Goal: Transaction & Acquisition: Purchase product/service

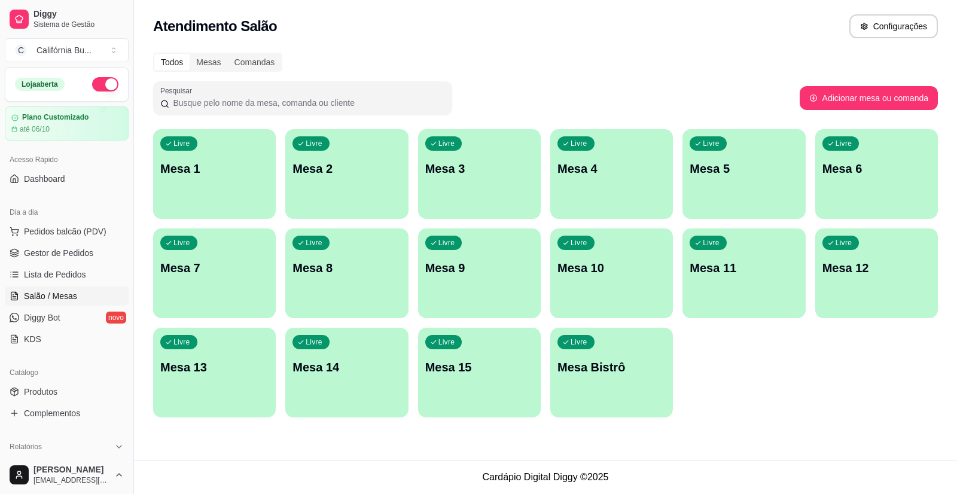
click at [331, 272] on p "Mesa 8" at bounding box center [346, 268] width 108 height 17
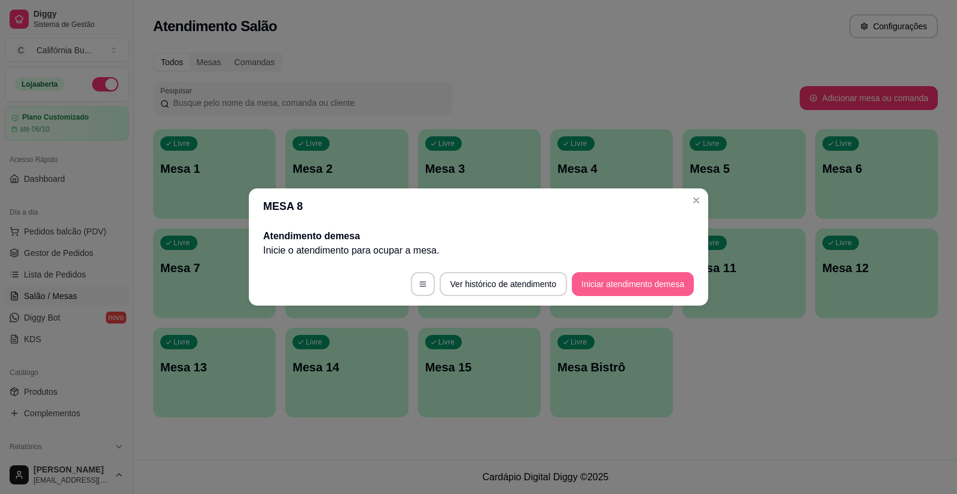
click at [622, 283] on button "Iniciar atendimento de mesa" at bounding box center [633, 284] width 122 height 24
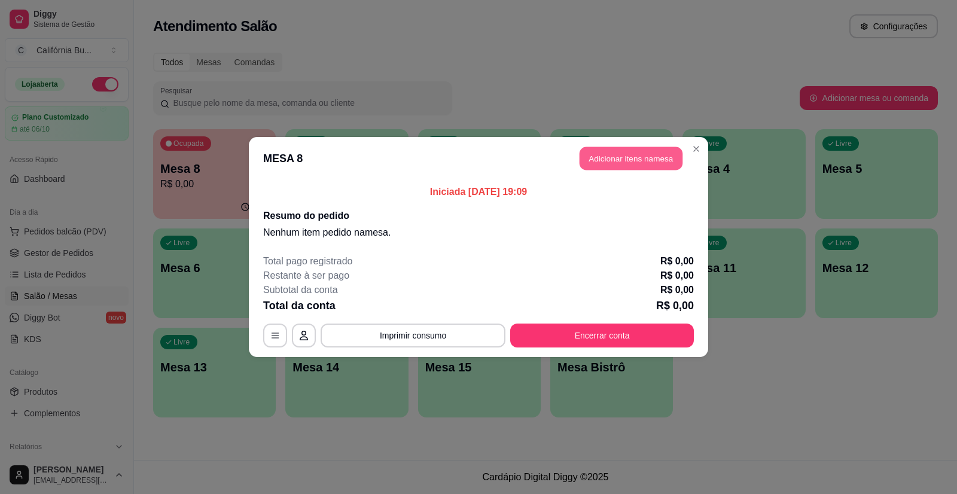
click at [654, 152] on button "Adicionar itens na mesa" at bounding box center [630, 158] width 103 height 23
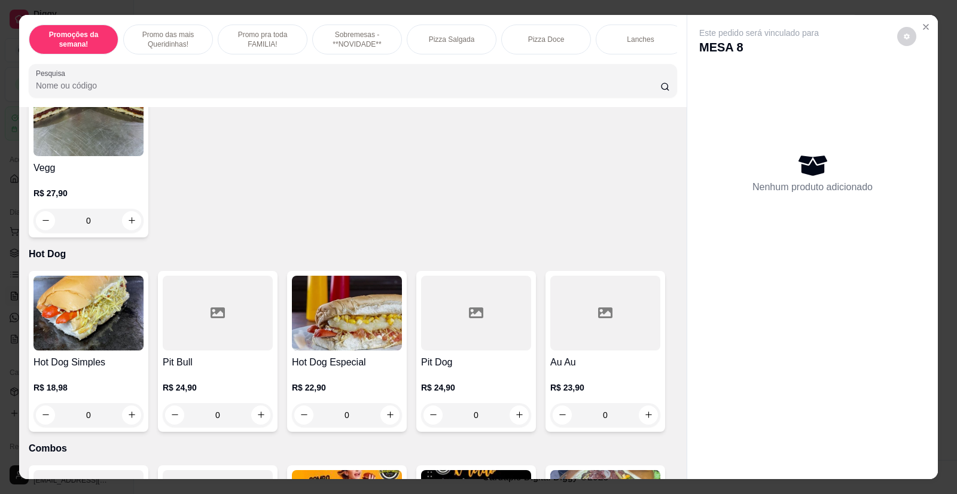
scroll to position [1794, 0]
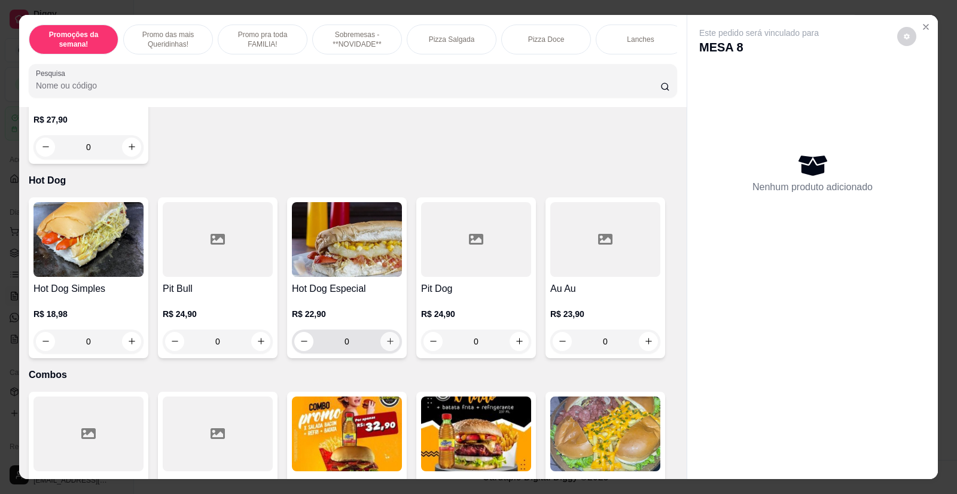
click at [383, 341] on button "increase-product-quantity" at bounding box center [389, 341] width 19 height 19
type input "1"
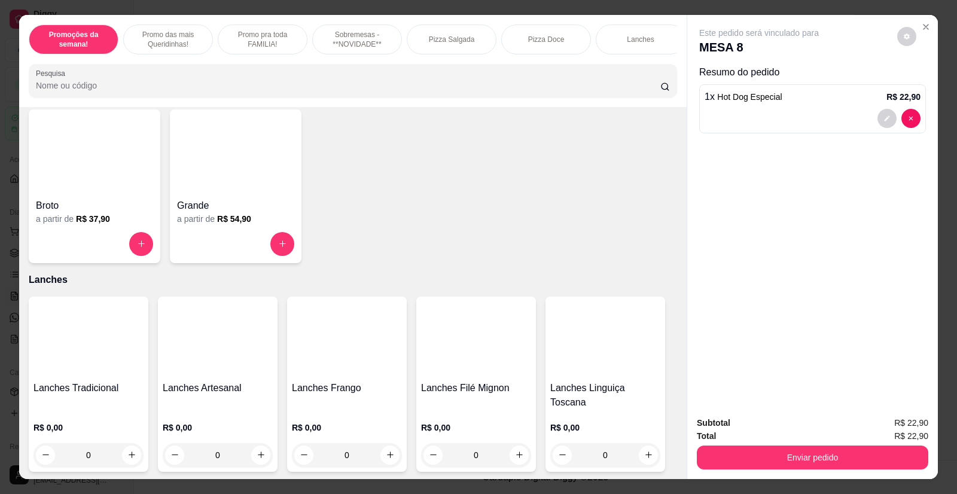
scroll to position [1076, 0]
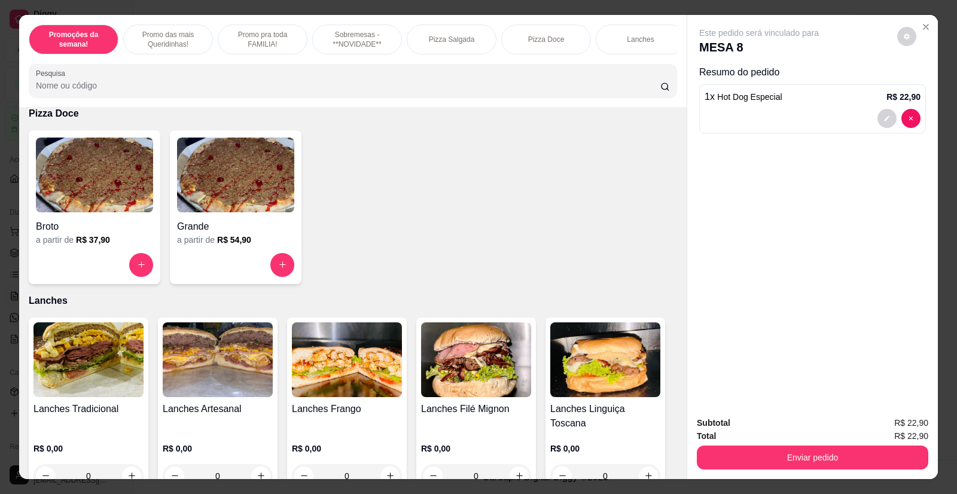
click at [102, 356] on img at bounding box center [88, 359] width 110 height 75
click at [216, 368] on img at bounding box center [218, 359] width 110 height 75
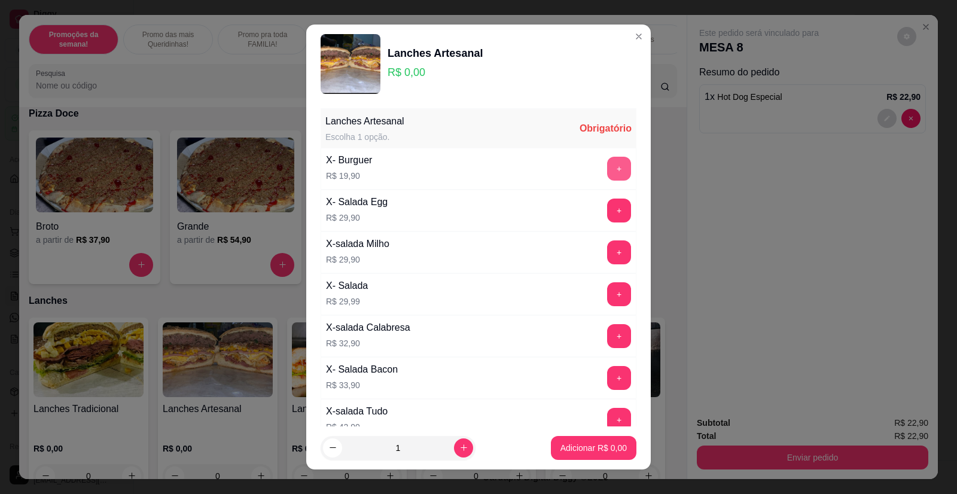
click at [607, 170] on button "+" at bounding box center [619, 169] width 24 height 24
click at [575, 442] on p "Adicionar R$ 19,90" at bounding box center [590, 448] width 71 height 12
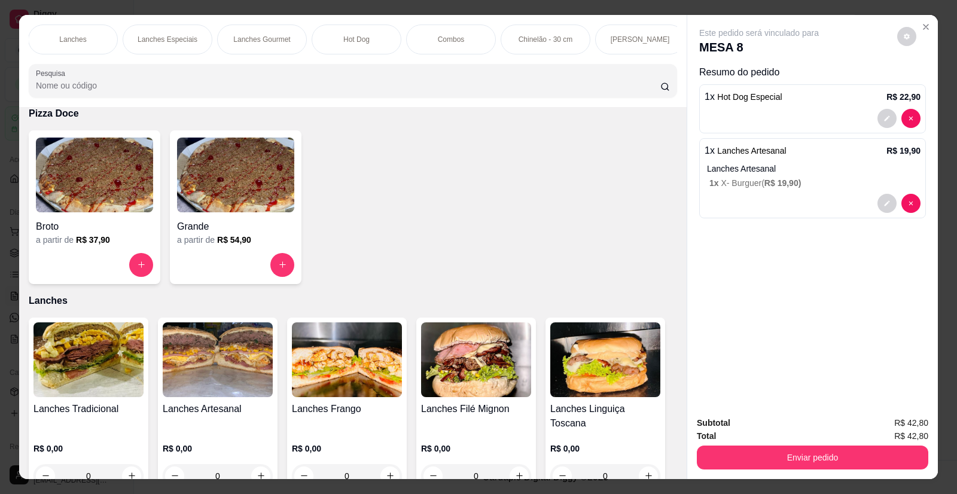
scroll to position [0, 1048]
click at [447, 40] on p "Refrigerantes" at bounding box center [443, 40] width 43 height 10
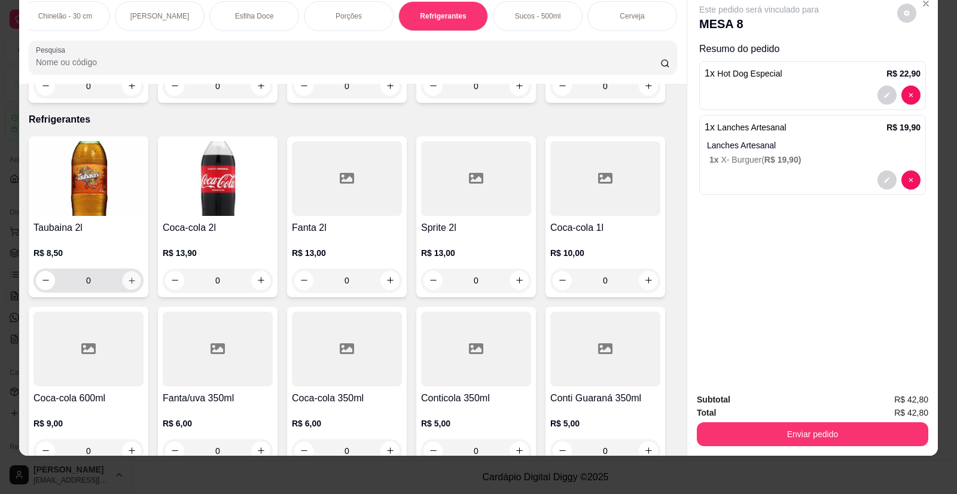
click at [130, 276] on icon "increase-product-quantity" at bounding box center [131, 280] width 9 height 9
type input "1"
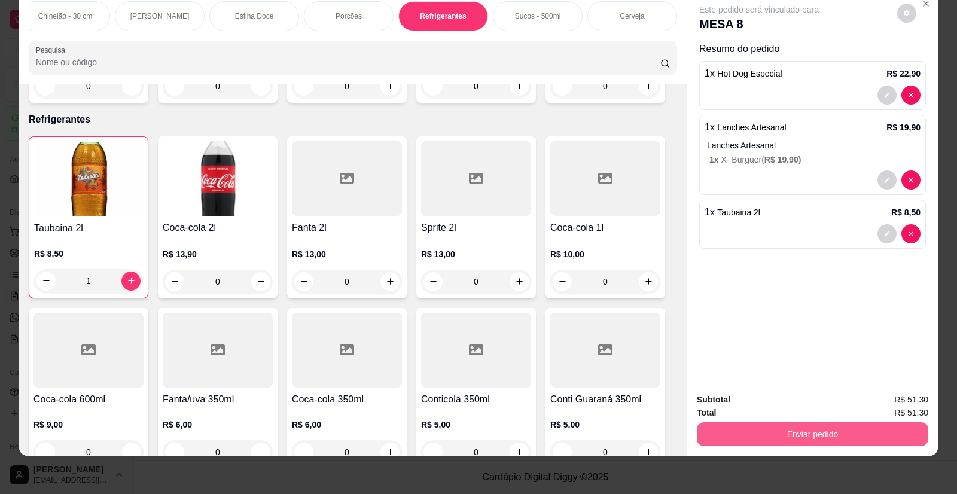
click at [765, 435] on button "Enviar pedido" at bounding box center [812, 434] width 231 height 24
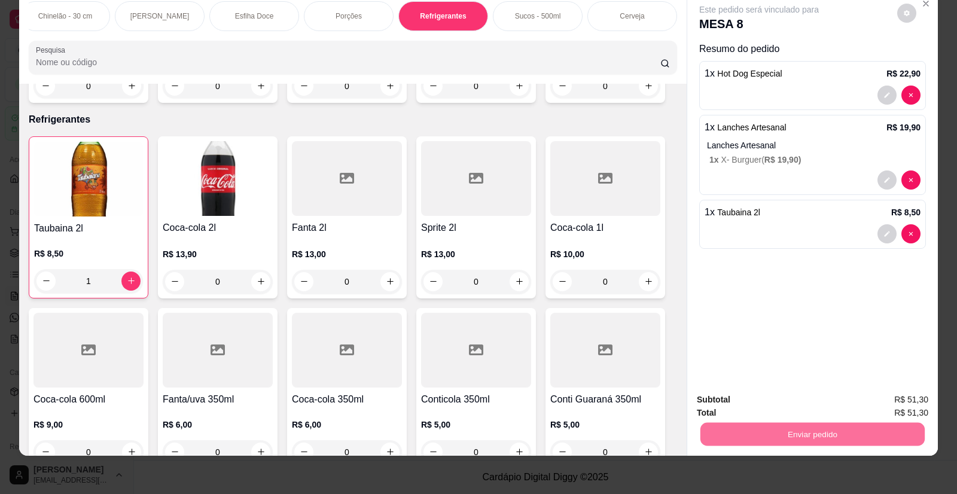
click at [802, 402] on button "Não registrar e enviar pedido" at bounding box center [772, 404] width 121 height 22
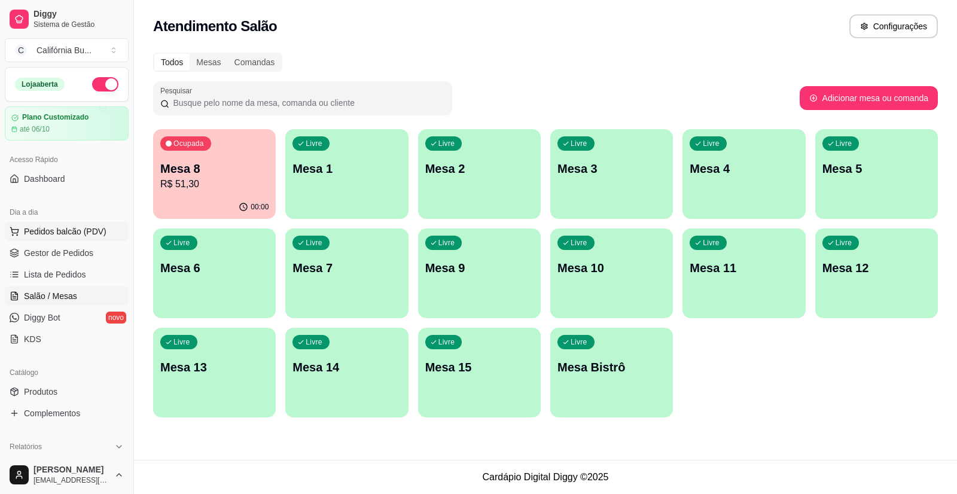
click at [59, 233] on span "Pedidos balcão (PDV)" at bounding box center [65, 231] width 83 height 12
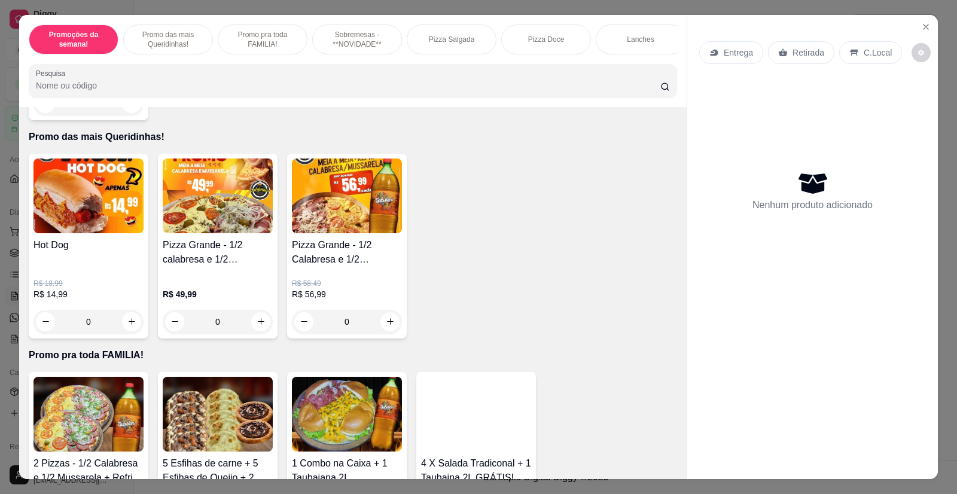
scroll to position [359, 0]
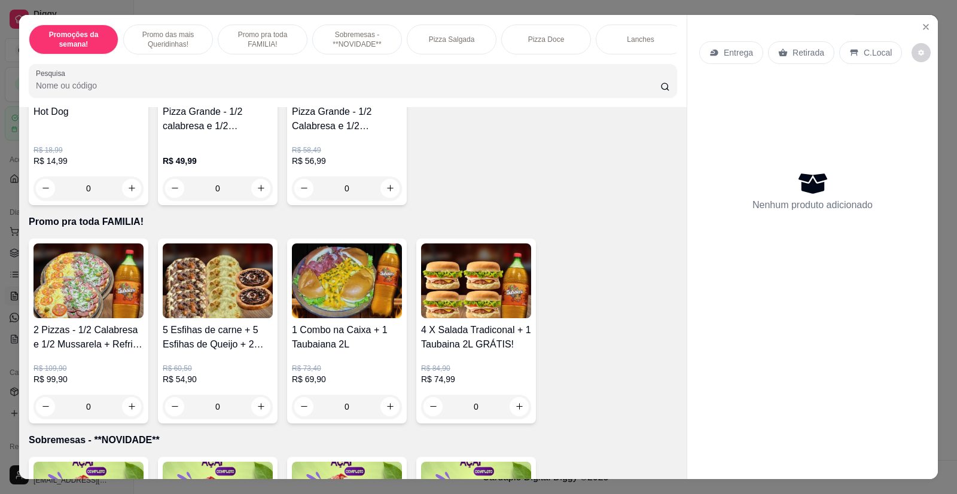
click at [386, 419] on div "0" at bounding box center [347, 407] width 110 height 24
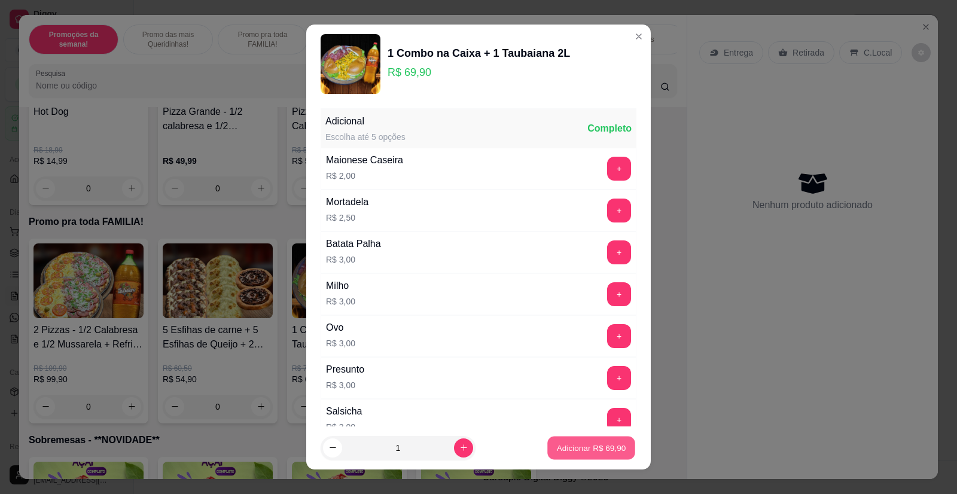
click at [566, 451] on p "Adicionar R$ 69,90" at bounding box center [591, 447] width 69 height 11
type input "1"
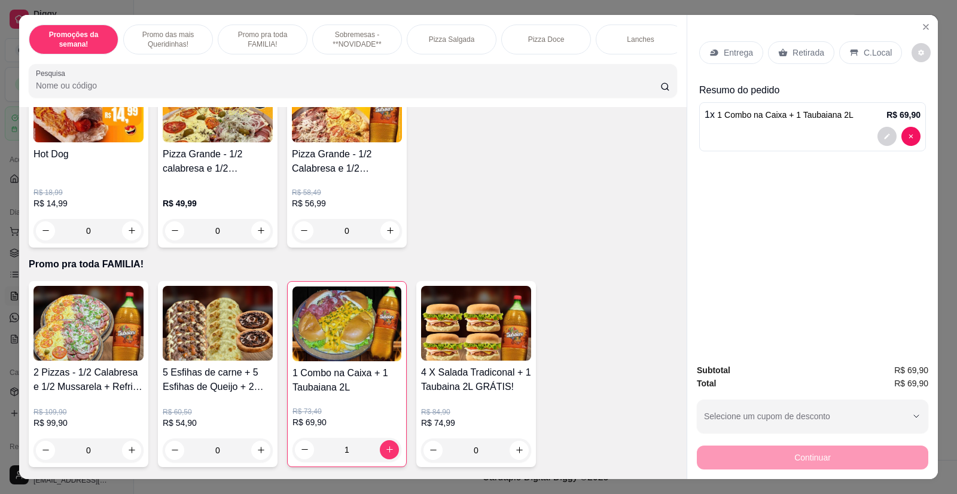
scroll to position [239, 0]
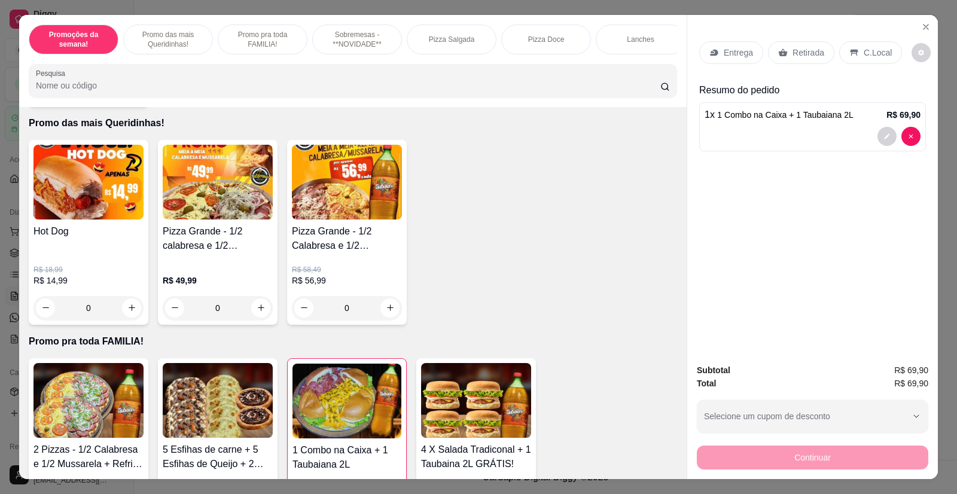
click at [261, 317] on div "0" at bounding box center [218, 308] width 110 height 24
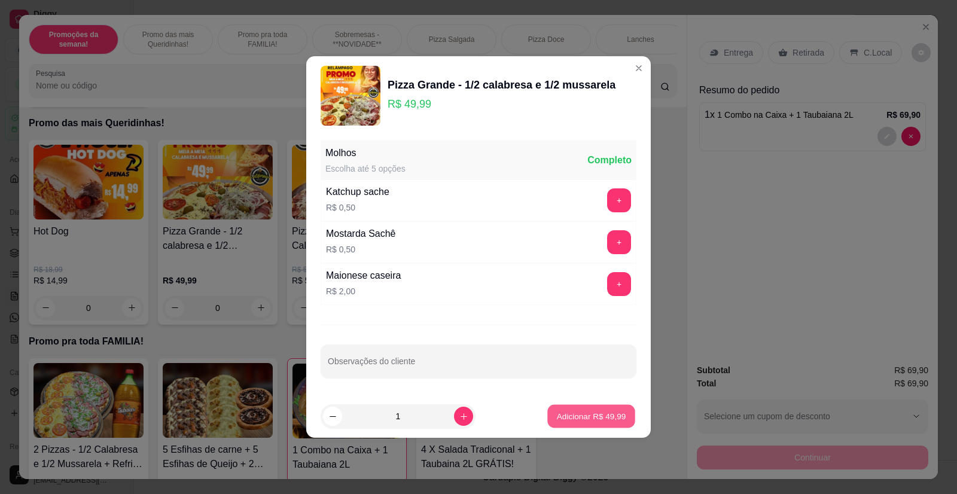
click at [564, 411] on p "Adicionar R$ 49,99" at bounding box center [591, 415] width 69 height 11
type input "1"
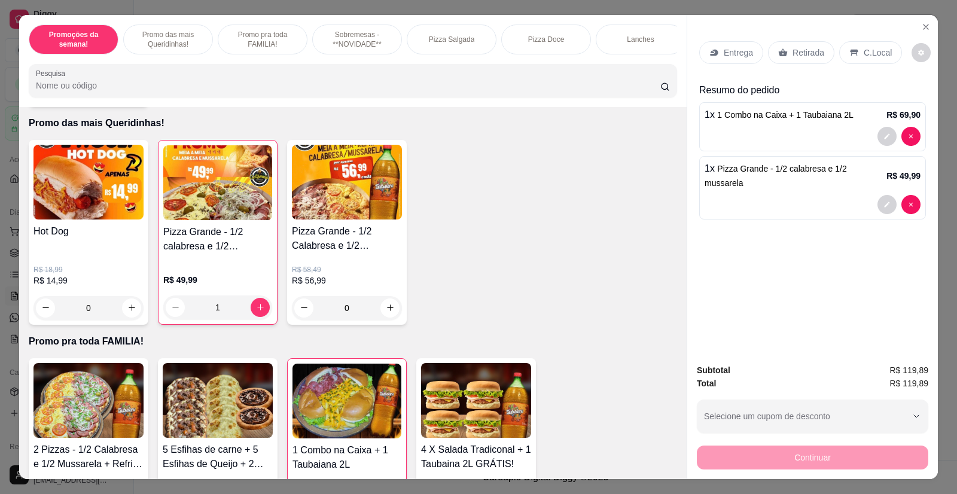
click at [730, 47] on p "Entrega" at bounding box center [738, 53] width 29 height 12
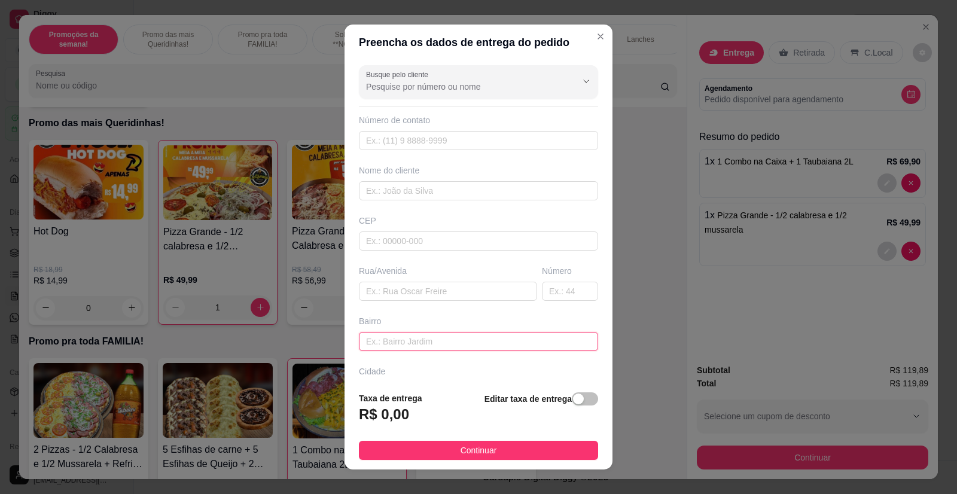
click at [377, 335] on input "text" at bounding box center [478, 341] width 239 height 19
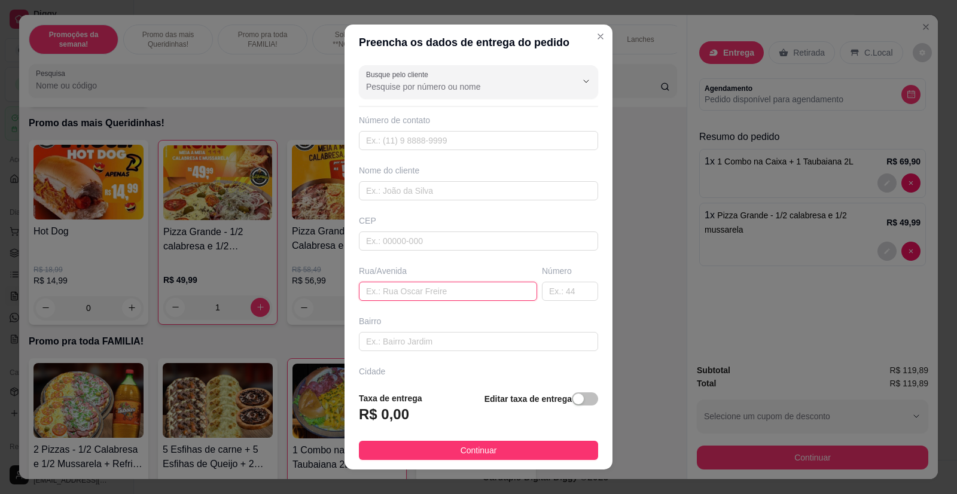
drag, startPoint x: 377, startPoint y: 335, endPoint x: 362, endPoint y: 285, distance: 53.2
click at [362, 285] on input "text" at bounding box center [448, 291] width 178 height 19
paste input "Monsenhor [PERSON_NAME] tofolli 342"
type input "Monsenhor [PERSON_NAME] tofolli 342"
click at [398, 197] on input "text" at bounding box center [478, 190] width 239 height 19
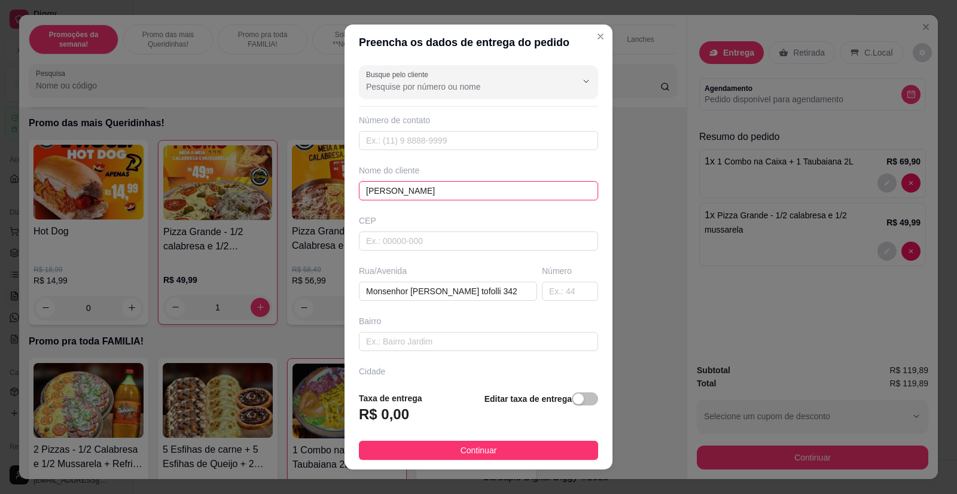
type input "[PERSON_NAME]"
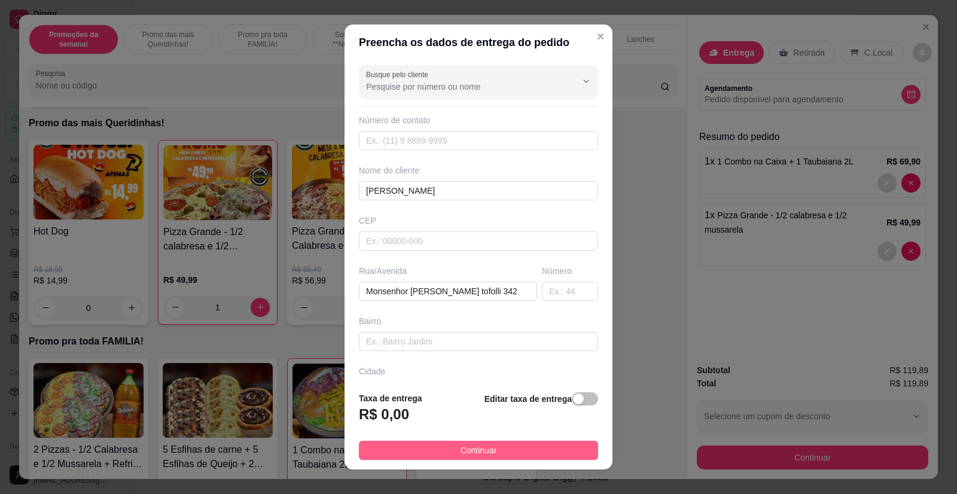
click at [464, 446] on span "Continuar" at bounding box center [478, 450] width 36 height 13
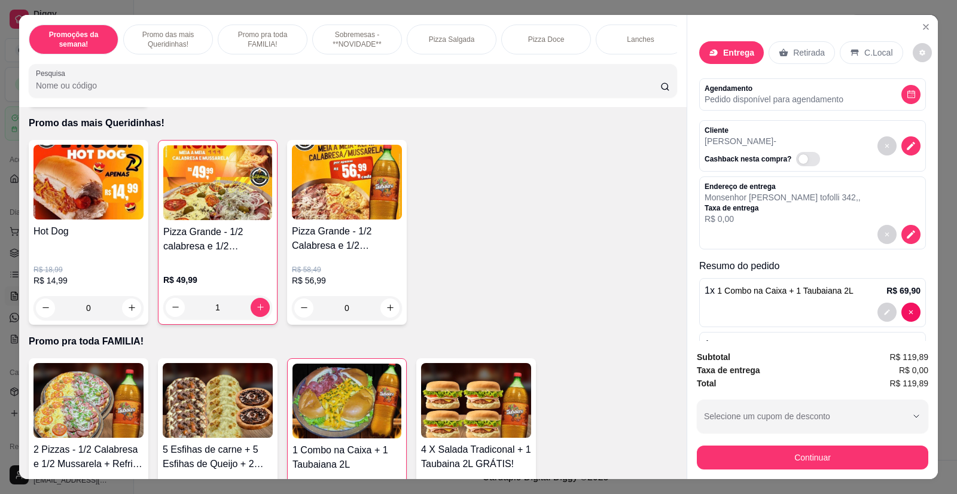
scroll to position [0, 0]
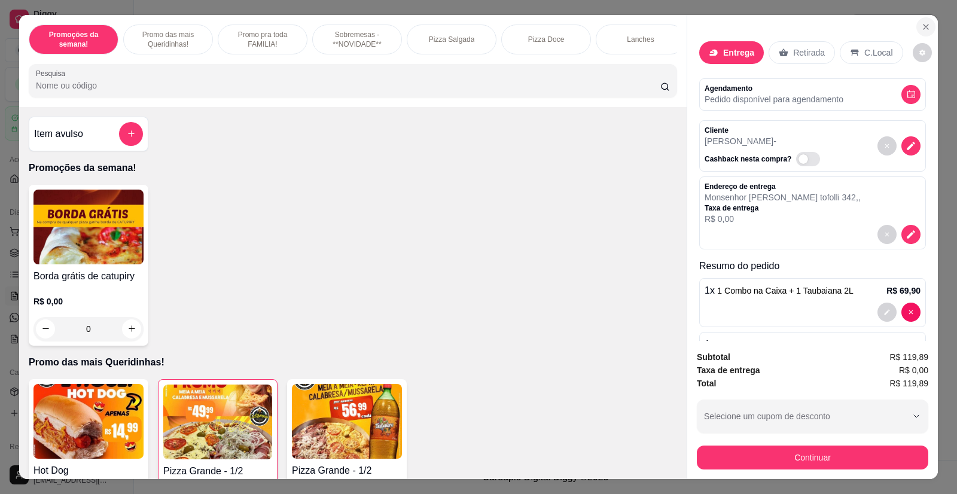
click at [921, 22] on icon "Close" at bounding box center [926, 27] width 10 height 10
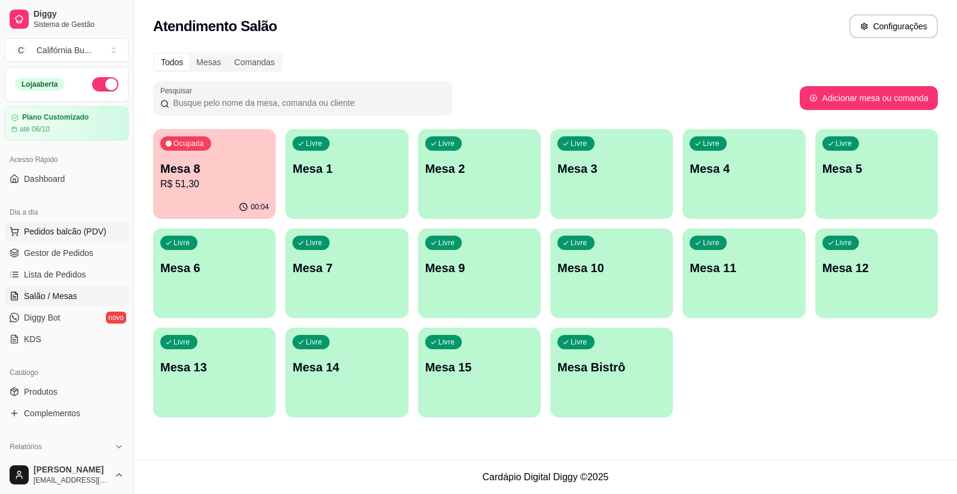
click at [59, 228] on span "Pedidos balcão (PDV)" at bounding box center [65, 231] width 83 height 12
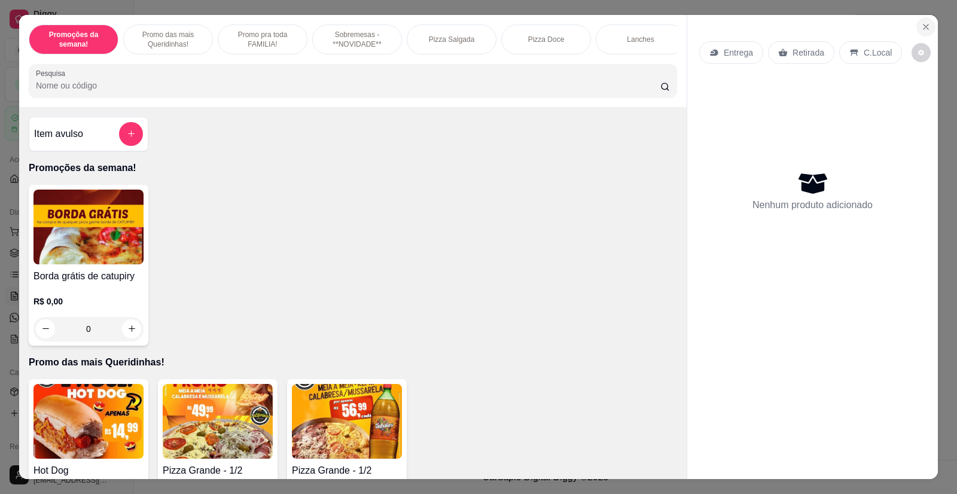
click at [923, 28] on icon "Close" at bounding box center [926, 27] width 10 height 10
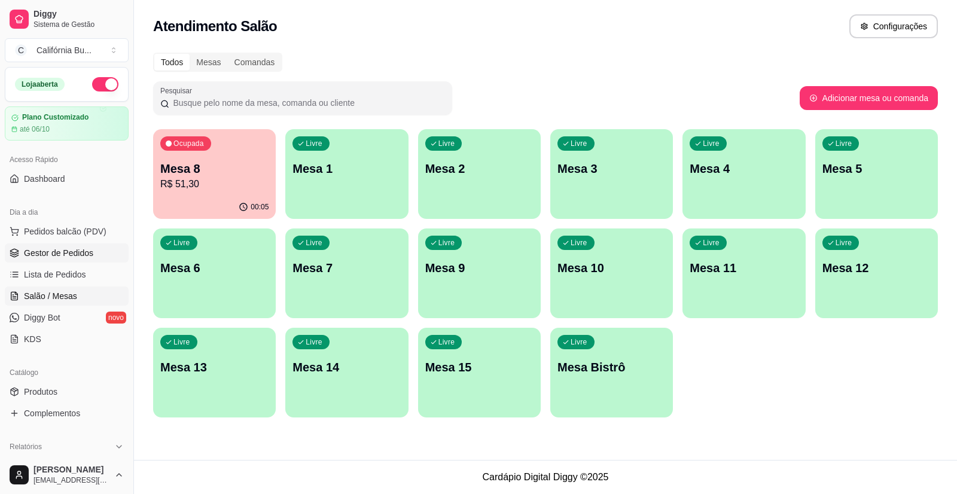
click at [69, 257] on span "Gestor de Pedidos" at bounding box center [58, 253] width 69 height 12
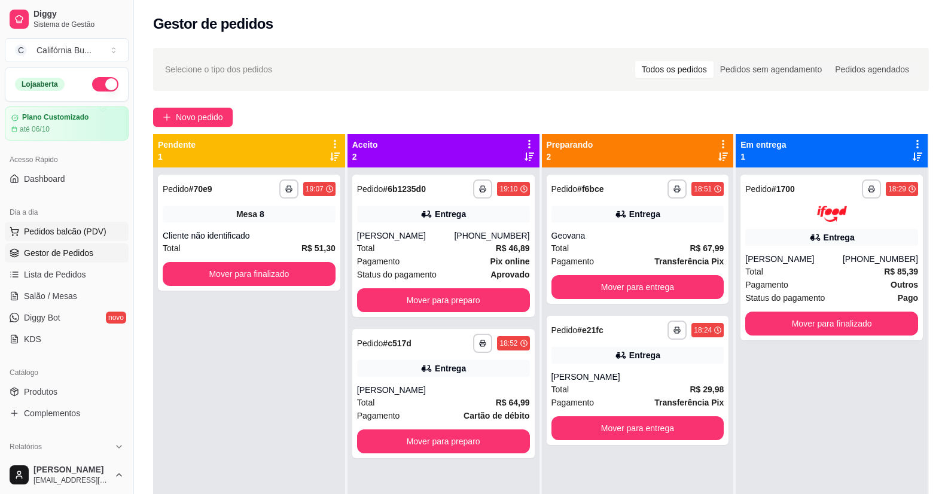
click at [61, 234] on span "Pedidos balcão (PDV)" at bounding box center [65, 231] width 83 height 12
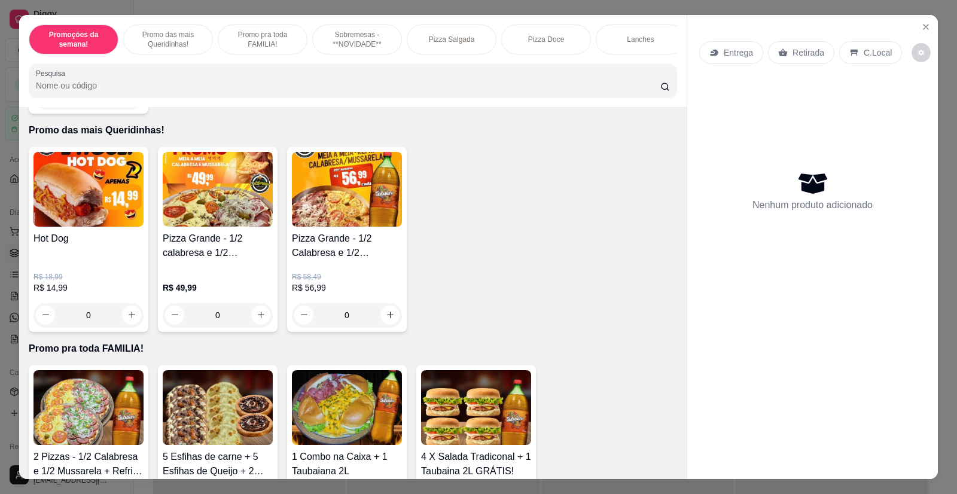
scroll to position [239, 0]
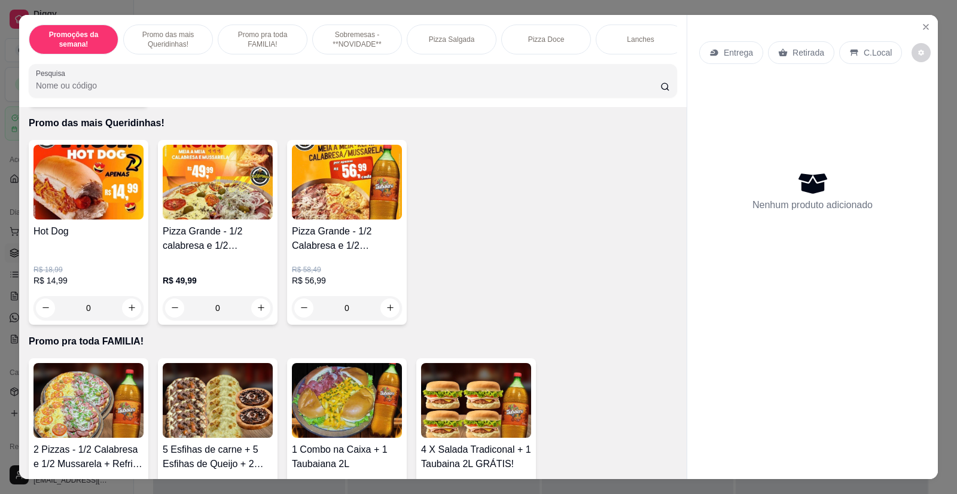
click at [257, 320] on div "0" at bounding box center [218, 308] width 110 height 24
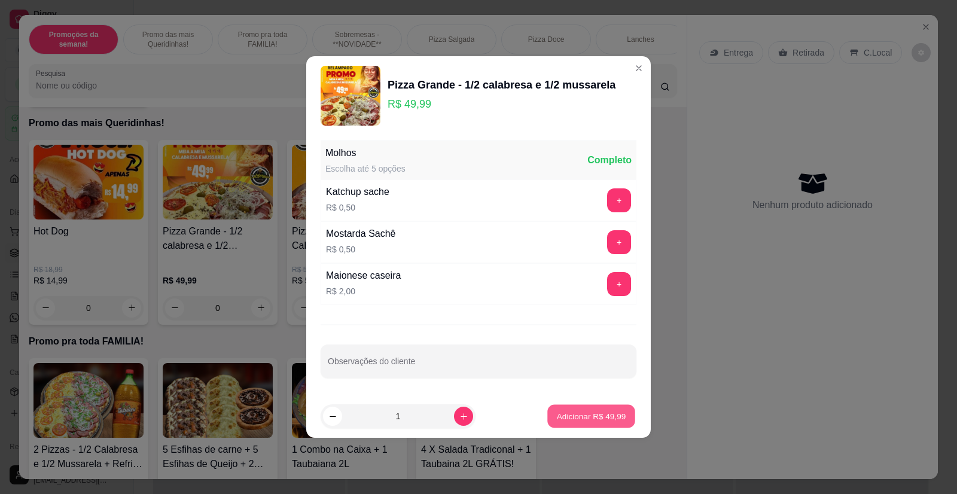
click at [611, 423] on button "Adicionar R$ 49,99" at bounding box center [591, 416] width 88 height 23
type input "1"
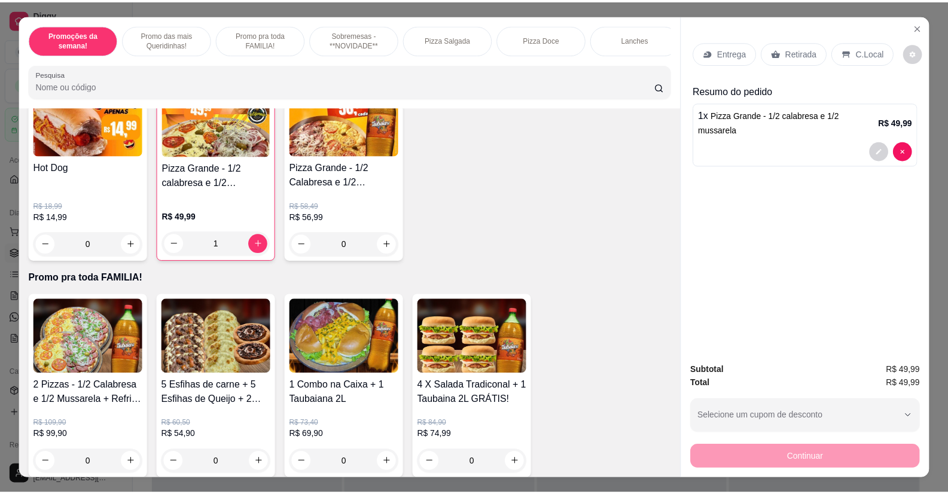
scroll to position [359, 0]
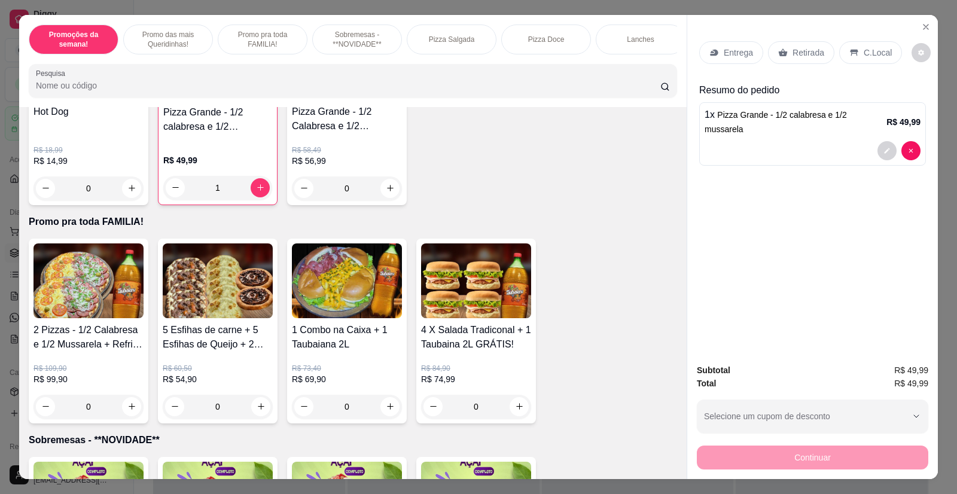
click at [384, 419] on div "0" at bounding box center [347, 407] width 110 height 24
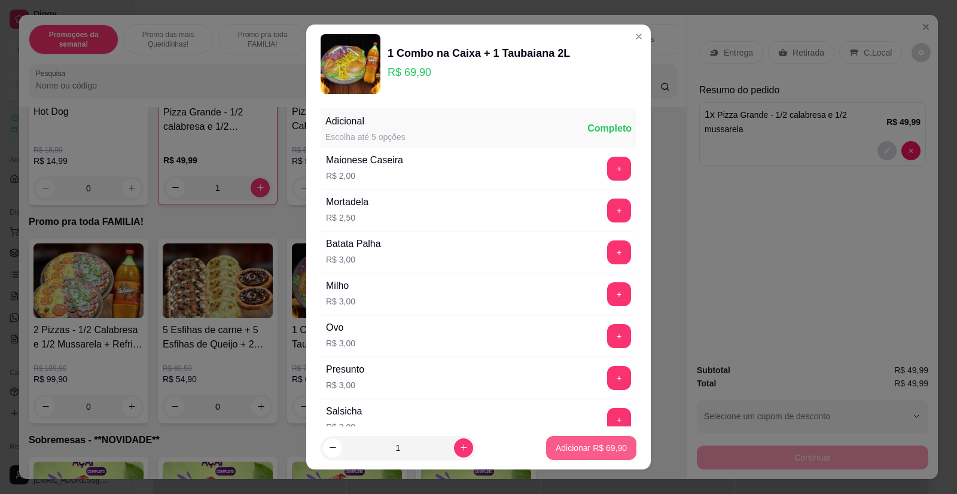
click at [555, 450] on p "Adicionar R$ 69,90" at bounding box center [590, 448] width 71 height 12
type input "1"
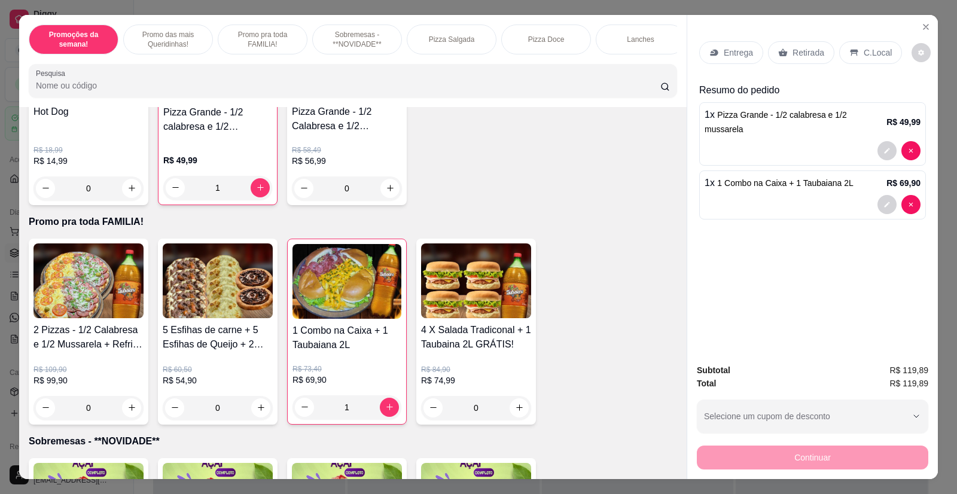
click at [730, 53] on p "Entrega" at bounding box center [738, 53] width 29 height 12
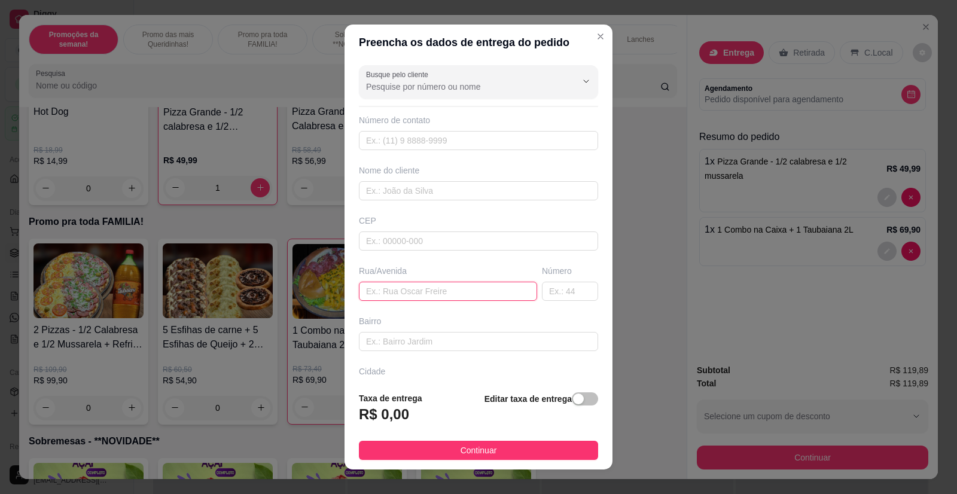
click at [405, 295] on input "text" at bounding box center [448, 291] width 178 height 19
paste input "Monsenhor [PERSON_NAME] tofolli 342"
type input "Monsenhor [PERSON_NAME] tofolli 342"
click at [389, 192] on input "text" at bounding box center [478, 190] width 239 height 19
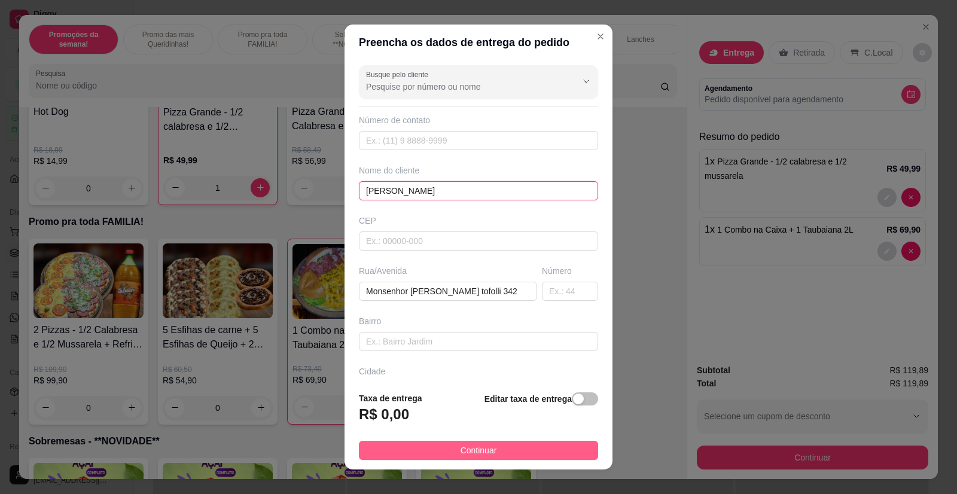
type input "[PERSON_NAME]"
click at [493, 454] on button "Continuar" at bounding box center [478, 450] width 239 height 19
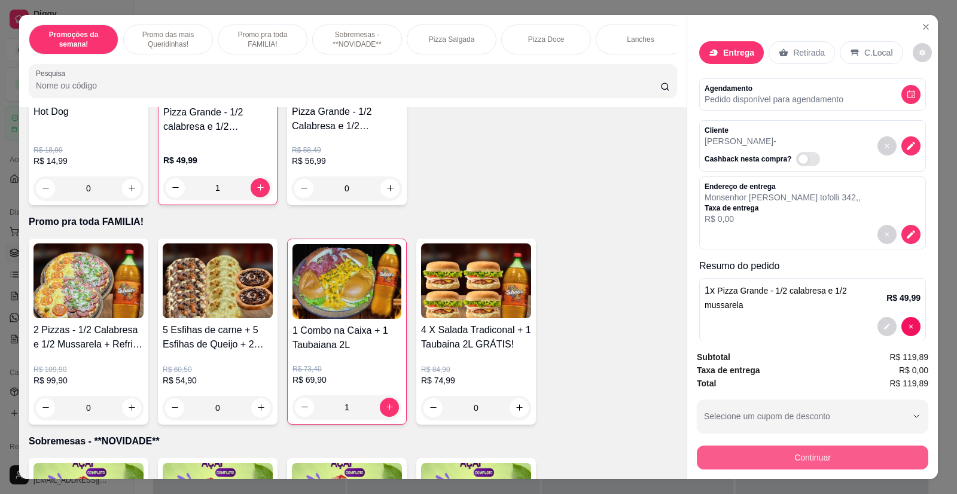
click at [781, 463] on button "Continuar" at bounding box center [812, 457] width 231 height 24
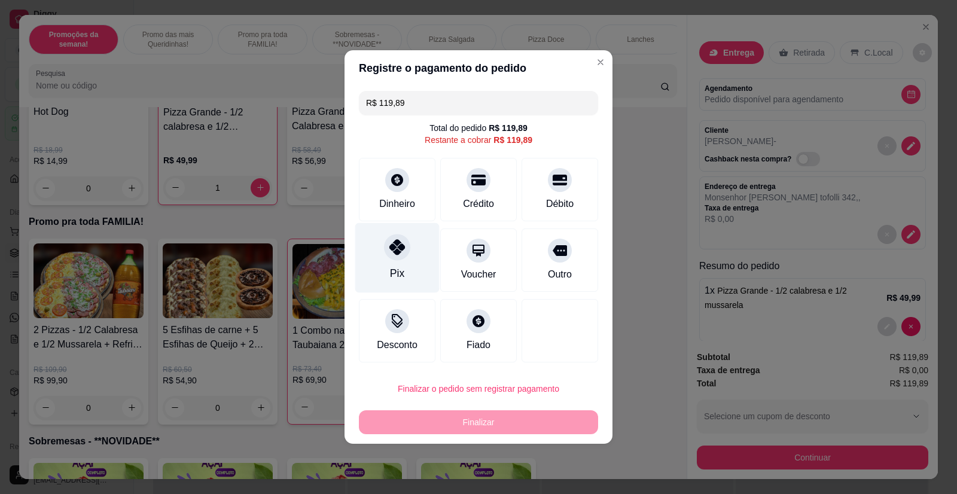
click at [396, 258] on div at bounding box center [397, 247] width 26 height 26
type input "R$ 0,00"
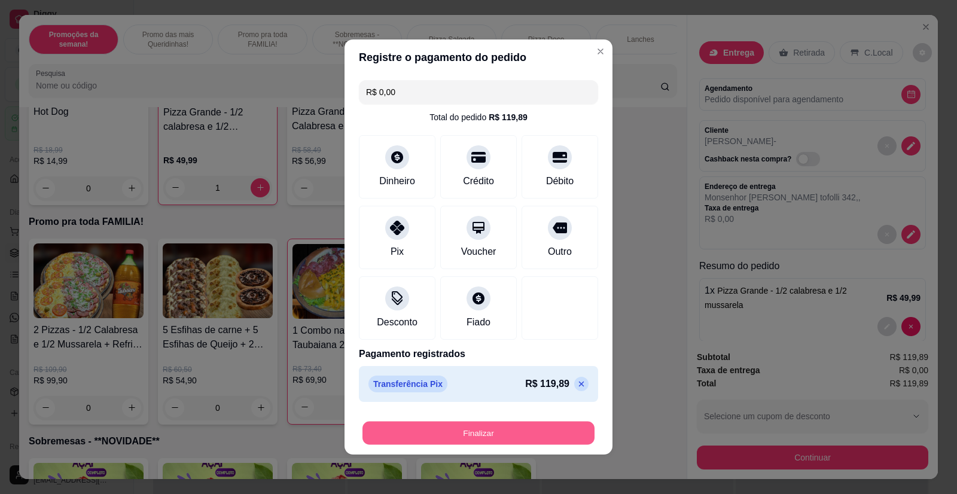
click at [462, 437] on button "Finalizar" at bounding box center [478, 433] width 232 height 23
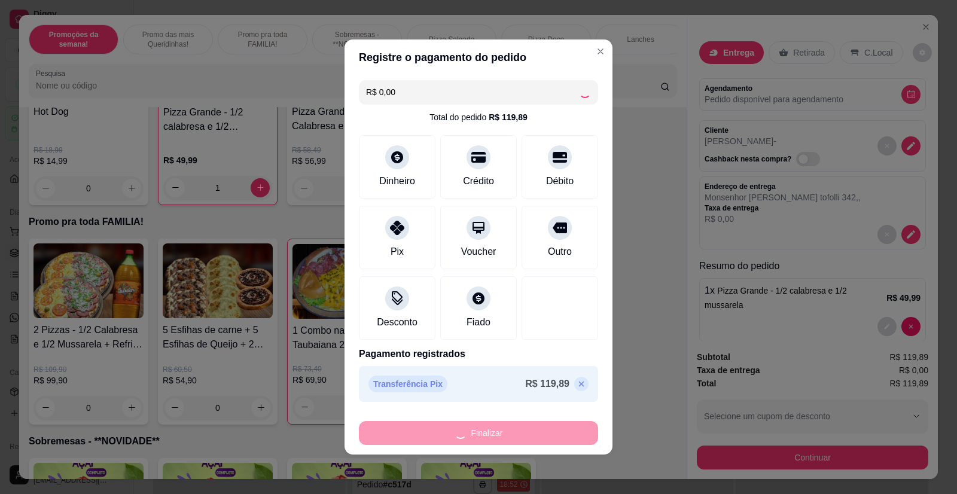
type input "0"
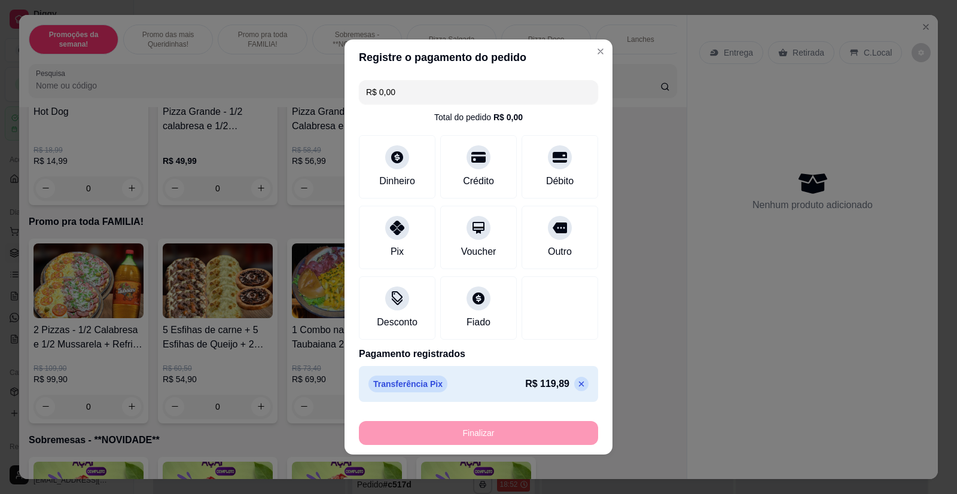
type input "-R$ 119,89"
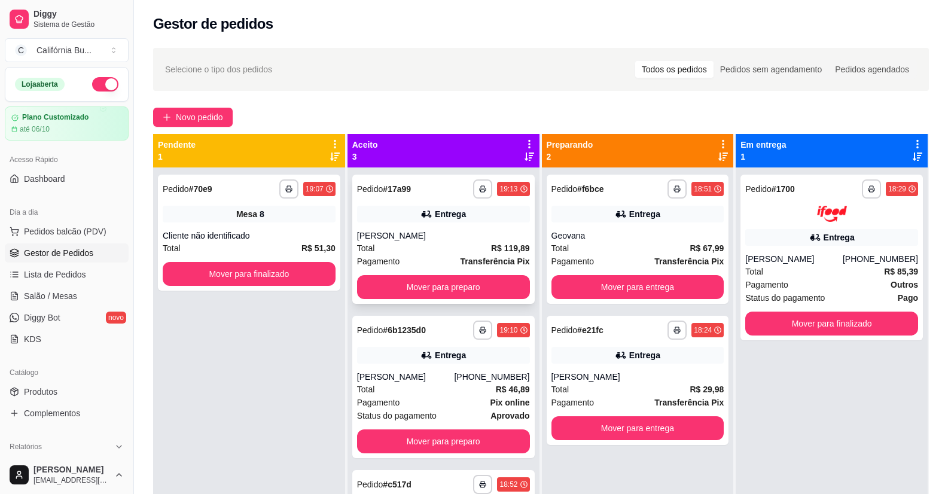
click at [448, 236] on div "[PERSON_NAME]" at bounding box center [443, 236] width 173 height 12
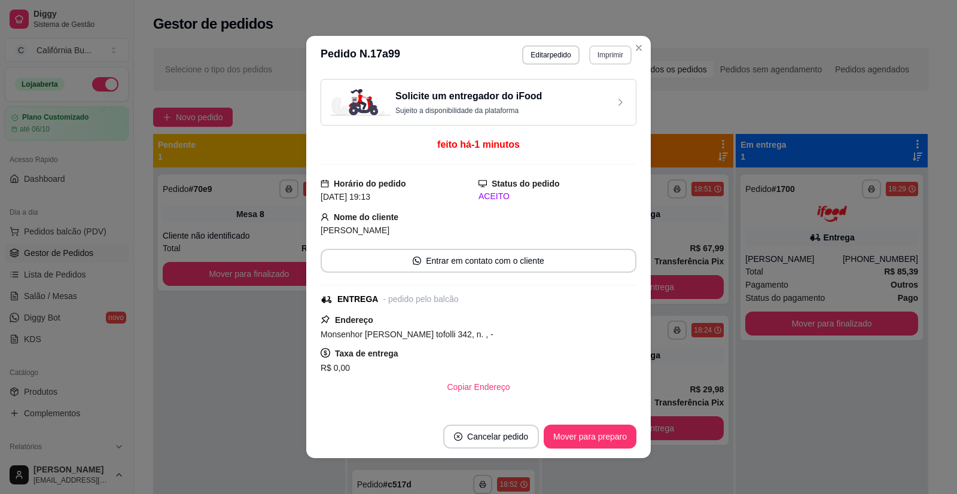
click at [605, 56] on button "Imprimir" at bounding box center [610, 54] width 42 height 19
click at [577, 92] on button "Balcão" at bounding box center [585, 96] width 84 height 19
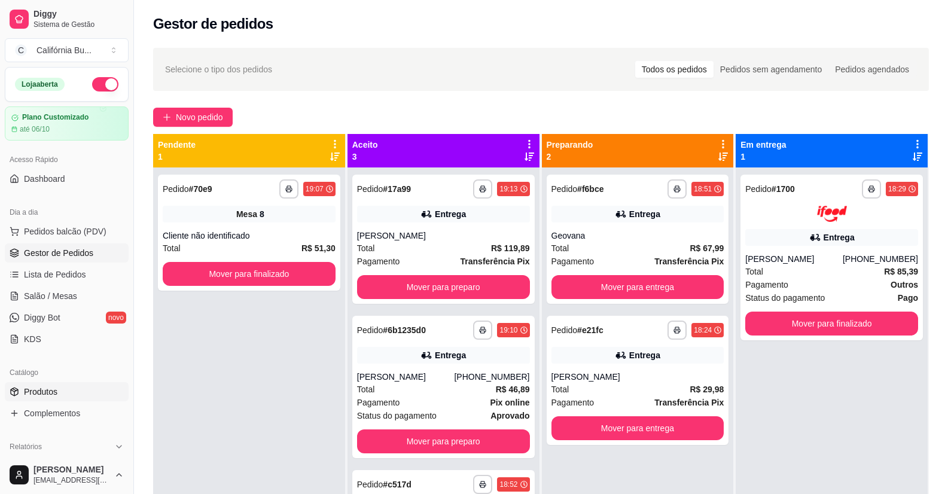
click at [47, 390] on span "Produtos" at bounding box center [40, 392] width 33 height 12
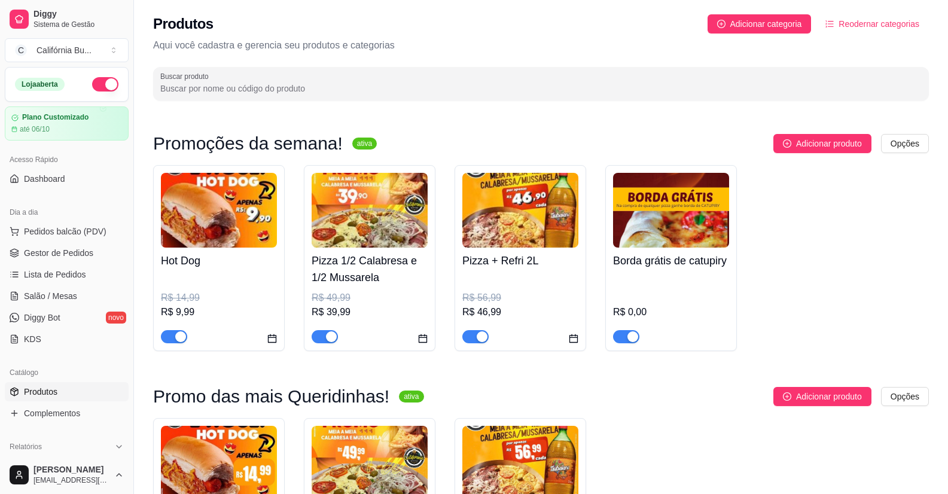
click at [625, 335] on span "button" at bounding box center [626, 336] width 26 height 13
click at [60, 253] on span "Gestor de Pedidos" at bounding box center [58, 253] width 69 height 12
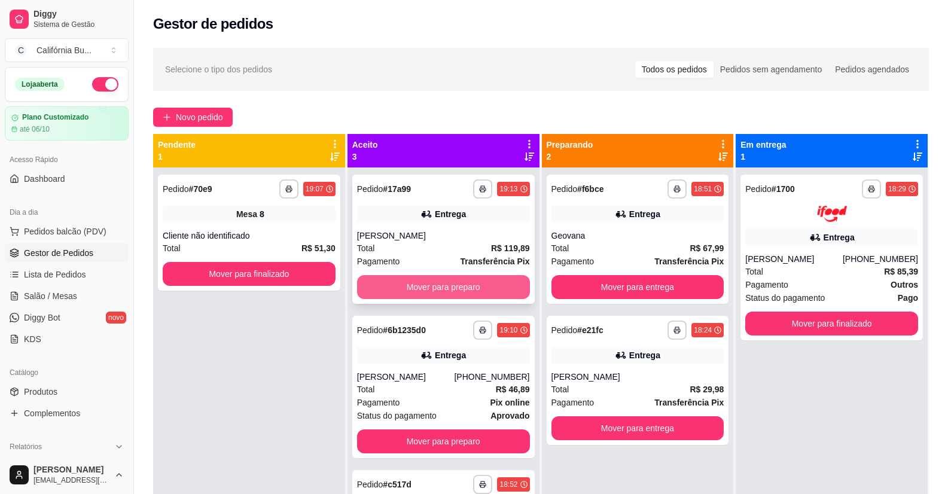
click at [448, 286] on button "Mover para preparo" at bounding box center [443, 287] width 173 height 24
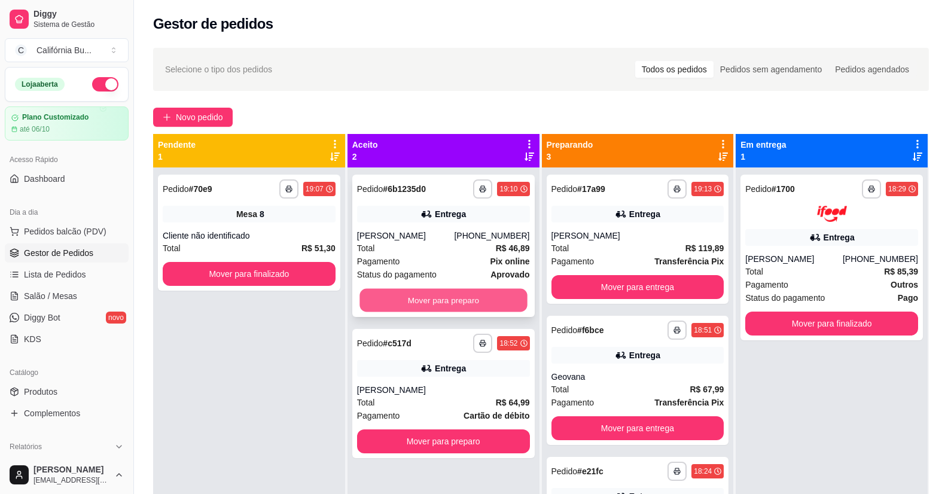
click at [431, 303] on button "Mover para preparo" at bounding box center [442, 300] width 167 height 23
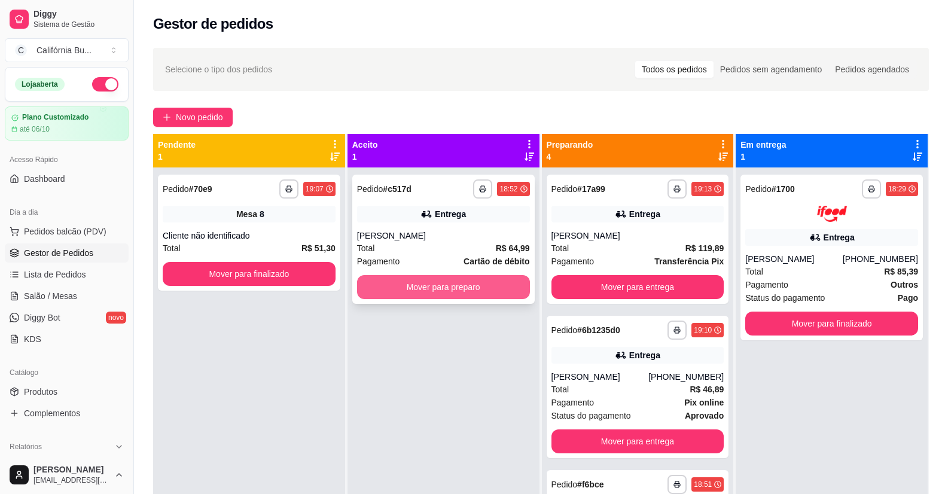
click at [452, 285] on button "Mover para preparo" at bounding box center [443, 287] width 173 height 24
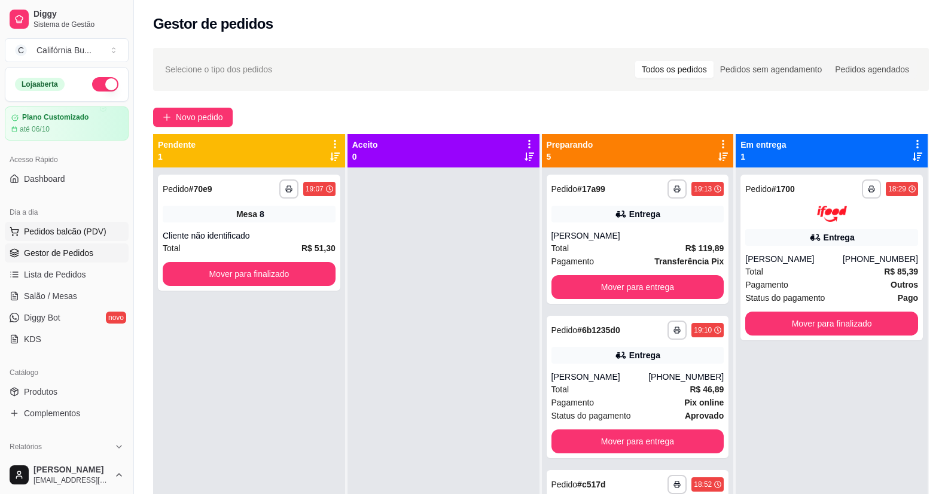
click at [69, 233] on span "Pedidos balcão (PDV)" at bounding box center [65, 231] width 83 height 12
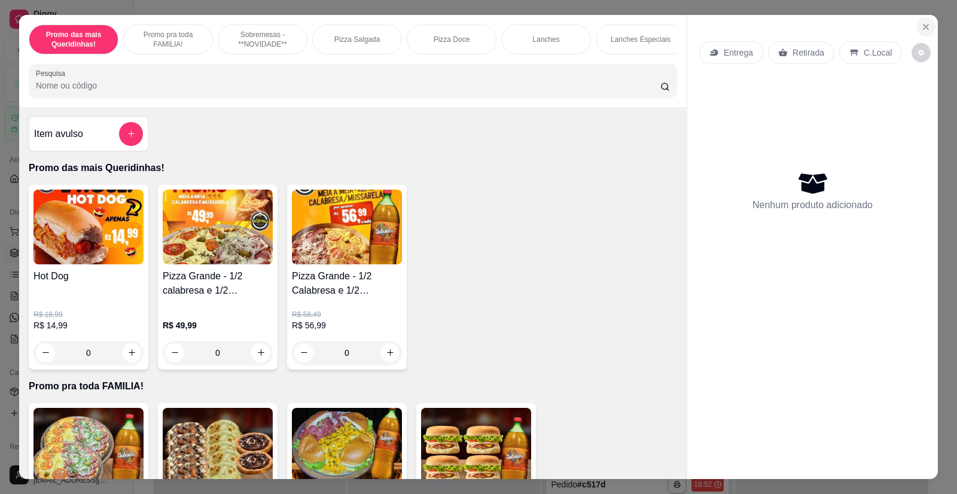
click at [925, 29] on icon "Close" at bounding box center [926, 27] width 10 height 10
